Goal: Task Accomplishment & Management: Manage account settings

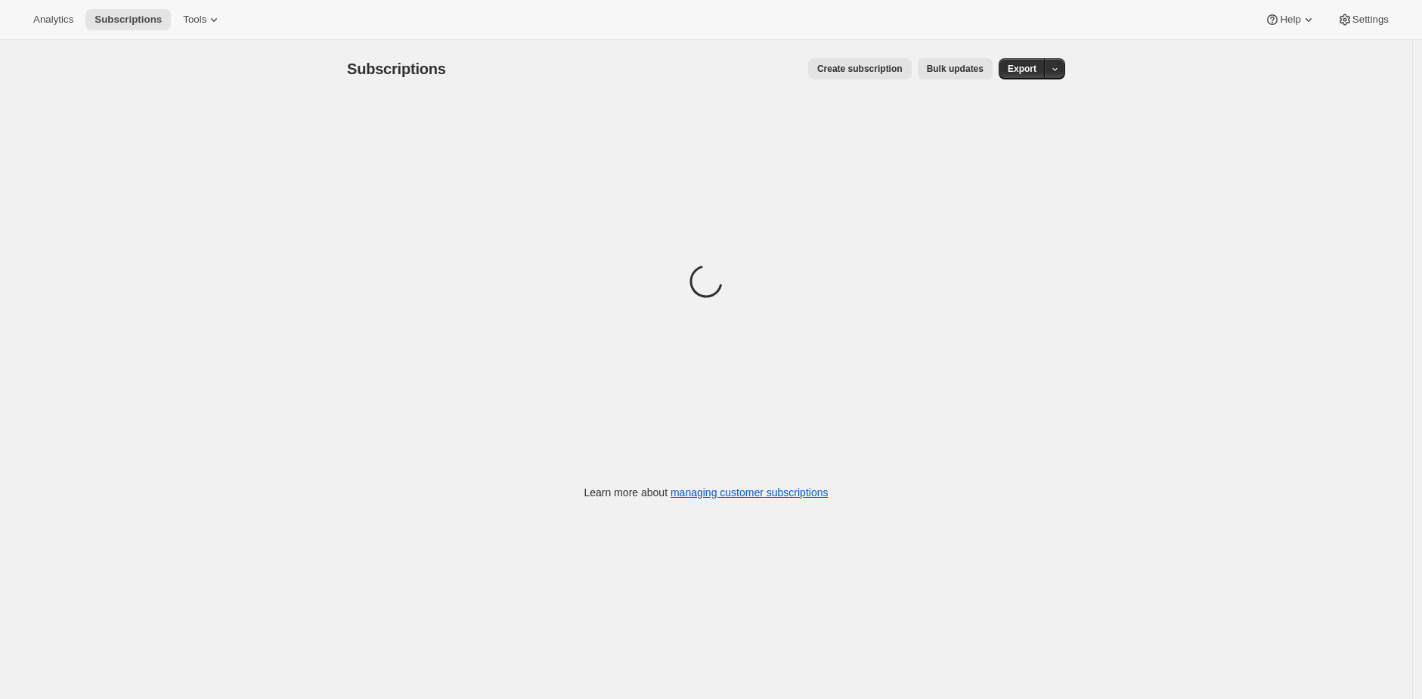
click at [1145, 61] on div "Subscriptions. This page is ready Subscriptions Create subscription Bulk update…" at bounding box center [706, 389] width 1412 height 699
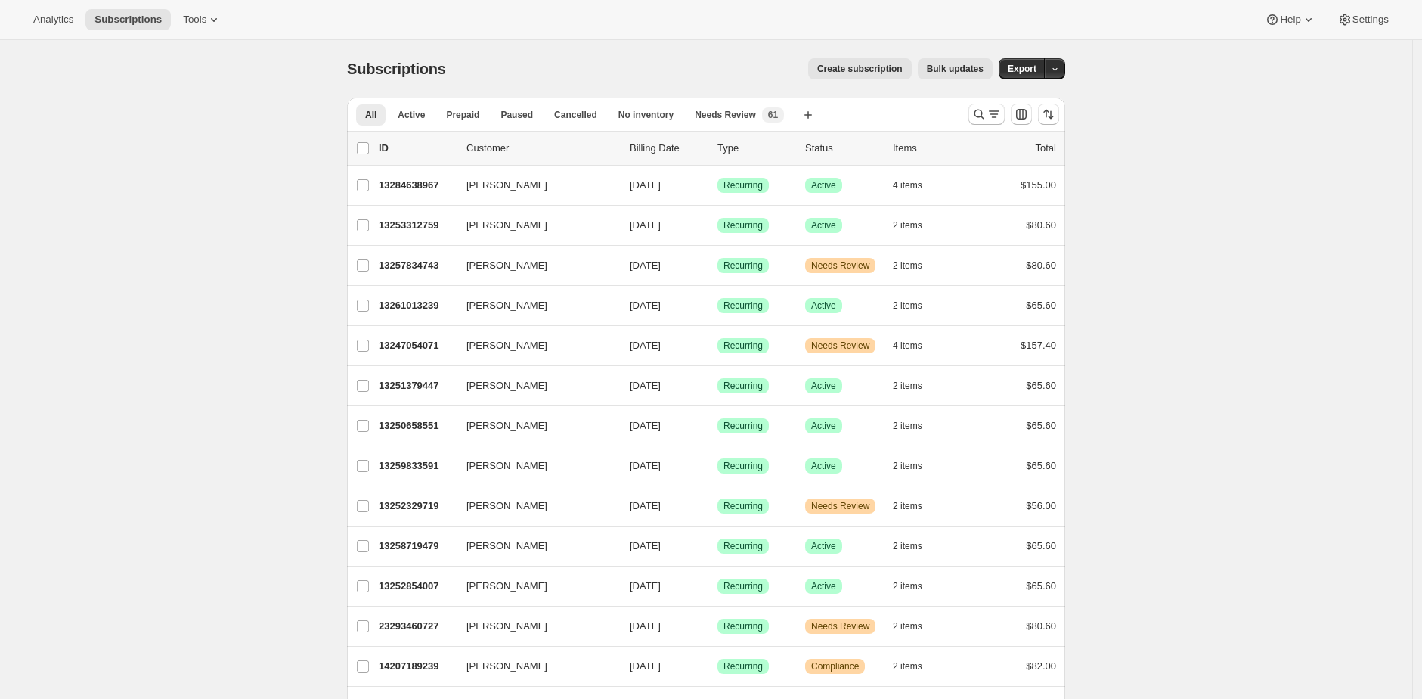
click at [569, 53] on div "Subscriptions. This page is ready Subscriptions Create subscription Bulk update…" at bounding box center [706, 68] width 718 height 57
click at [735, 117] on span "Needs Review" at bounding box center [725, 115] width 61 height 12
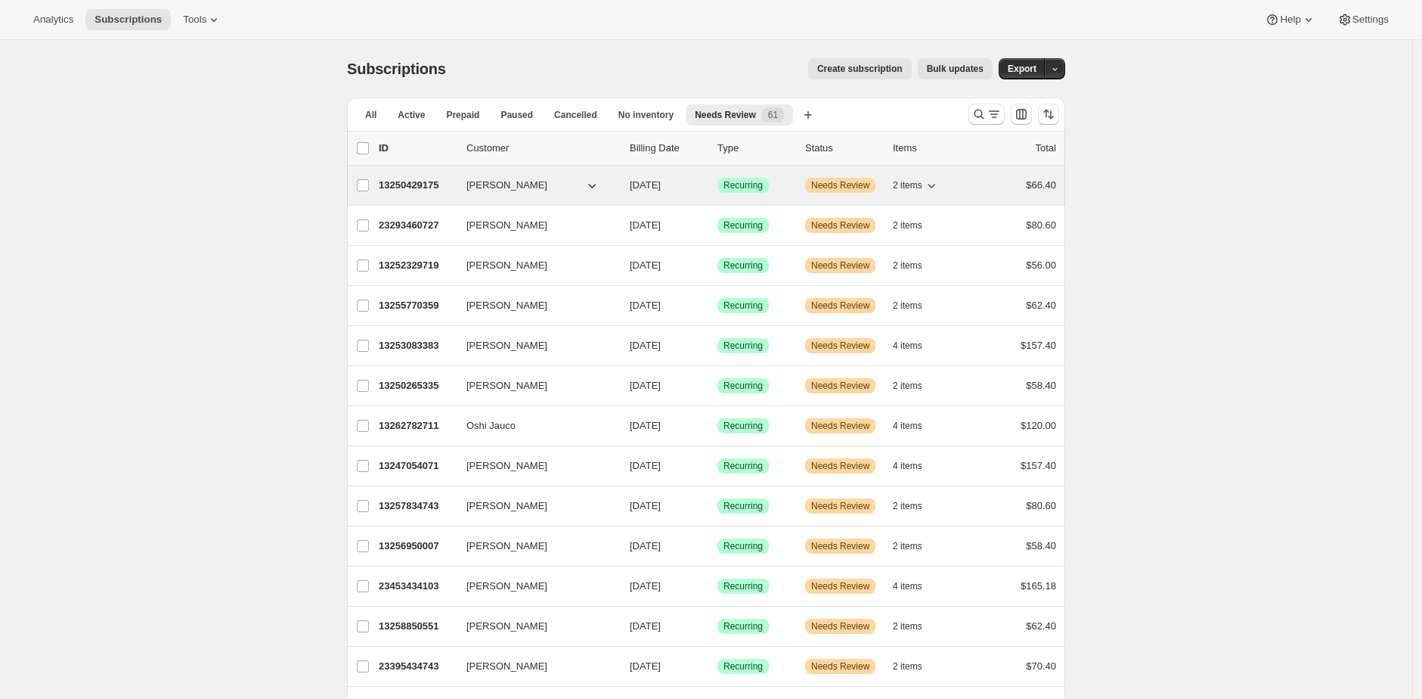
click at [419, 183] on p "13250429175" at bounding box center [417, 185] width 76 height 15
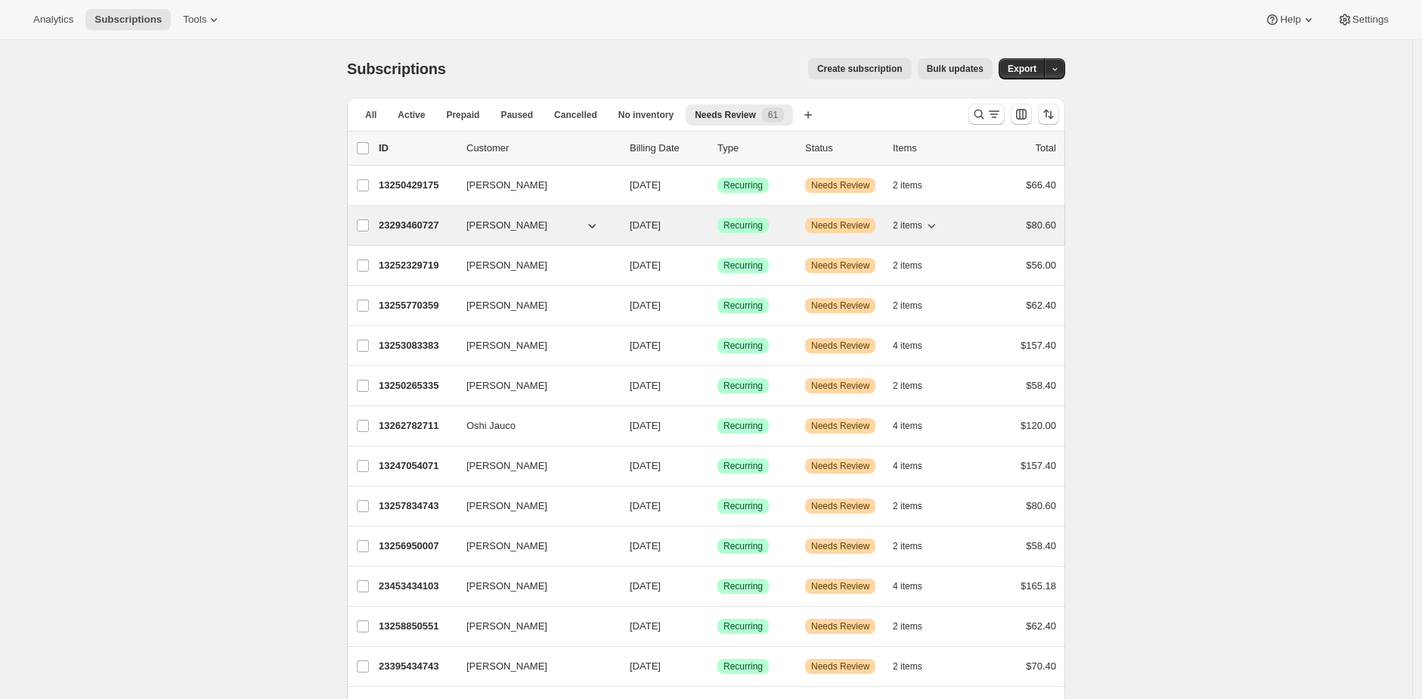
click at [397, 222] on p "23293460727" at bounding box center [417, 225] width 76 height 15
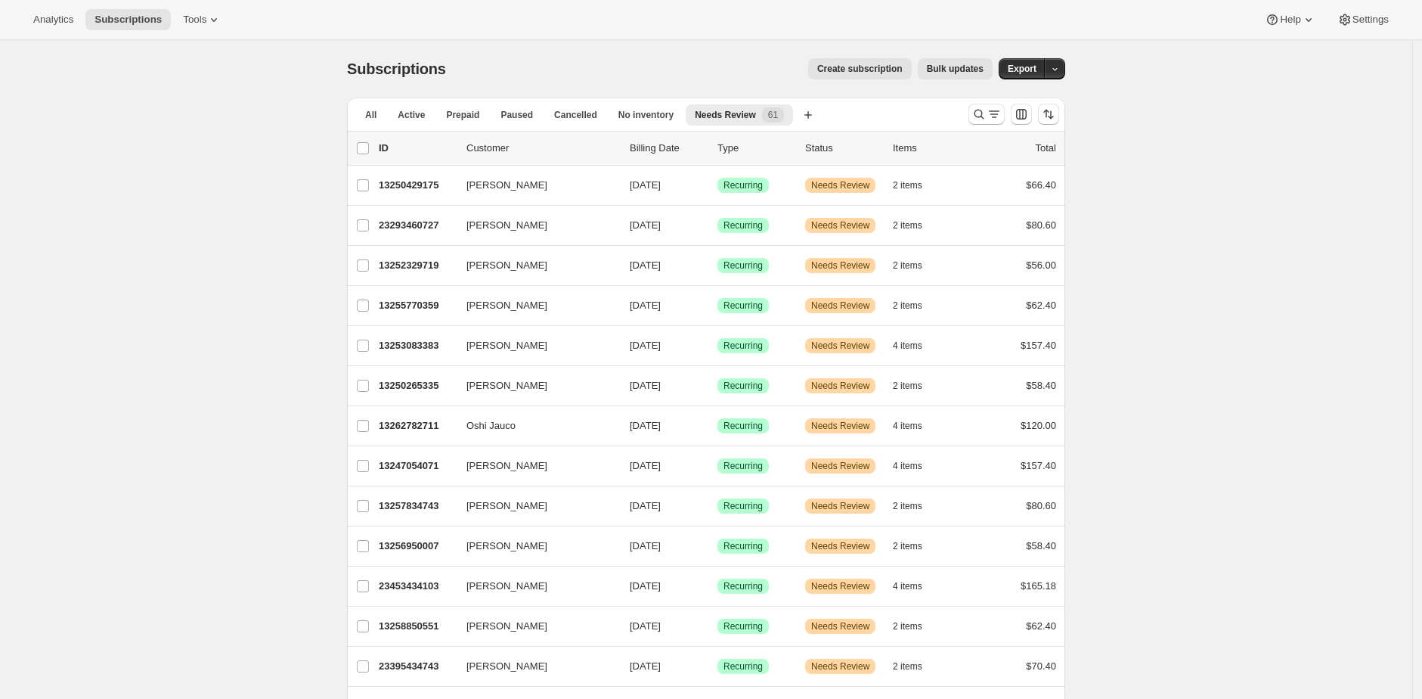
drag, startPoint x: 152, startPoint y: 95, endPoint x: 157, endPoint y: 82, distance: 13.9
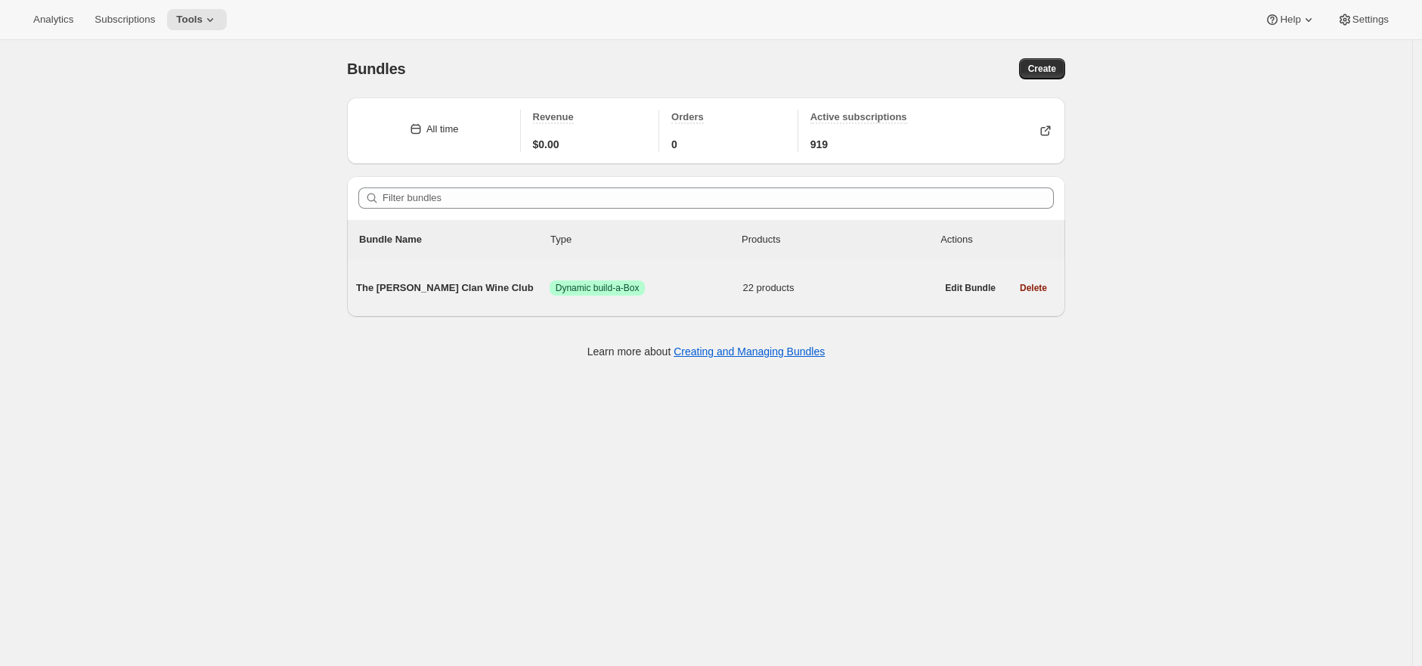
click at [439, 284] on span "The [PERSON_NAME] Clan Wine Club" at bounding box center [453, 287] width 194 height 15
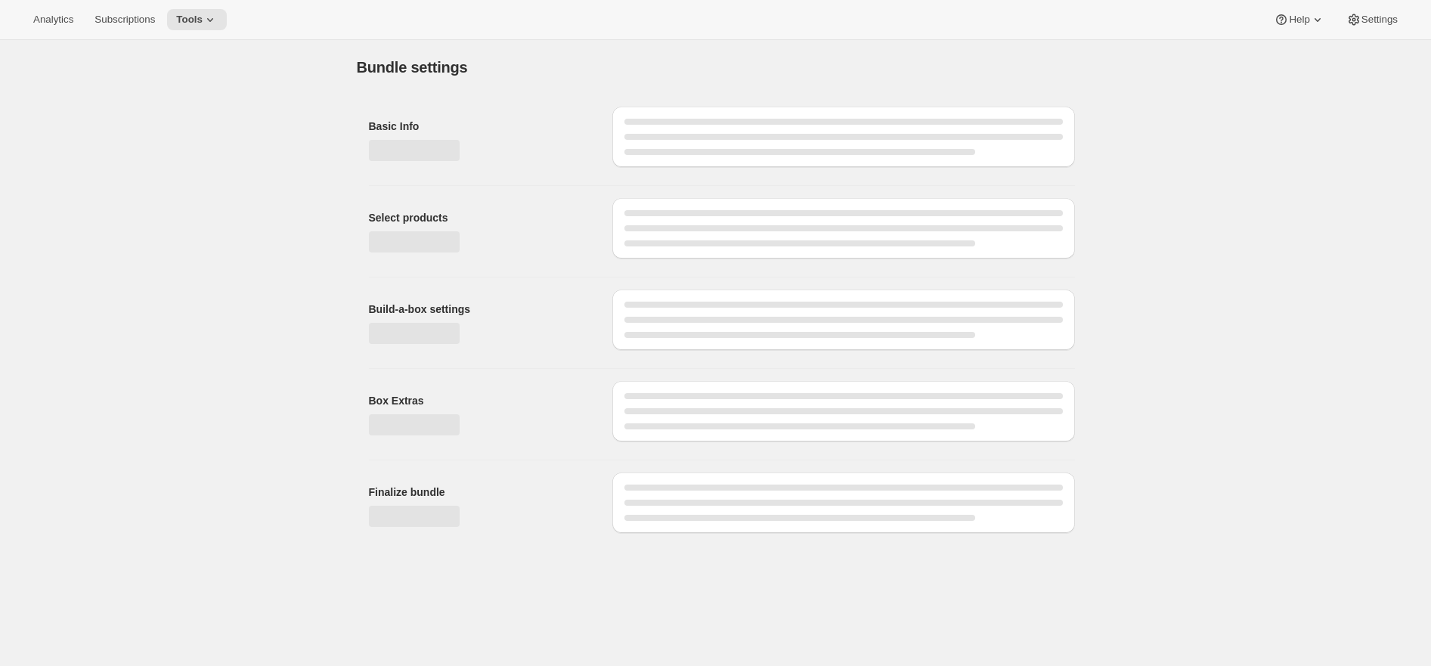
type input "The Maxwell Clan Wine Club"
